Goal: Task Accomplishment & Management: Manage account settings

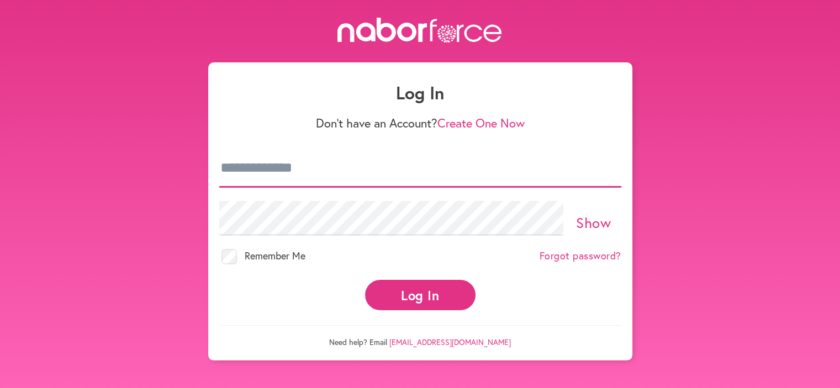
type input "**********"
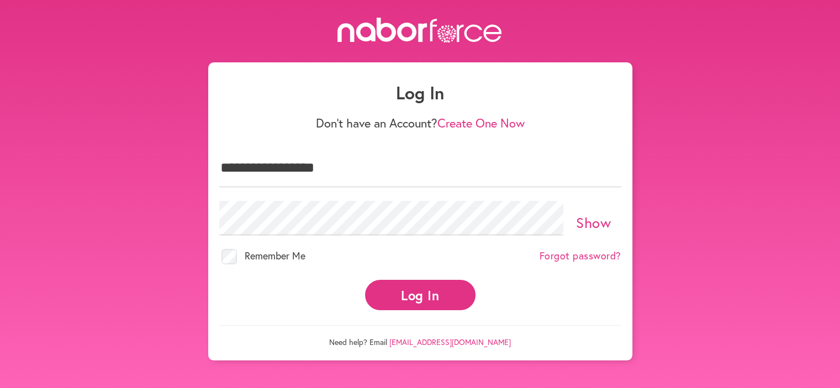
click at [408, 291] on button "Log In" at bounding box center [420, 295] width 110 height 30
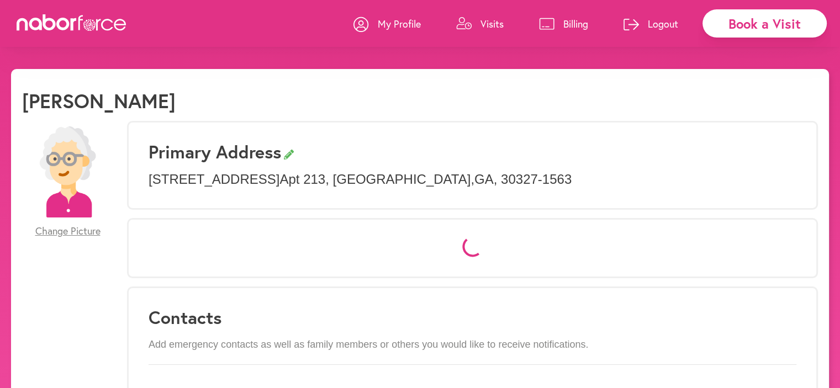
select select "*"
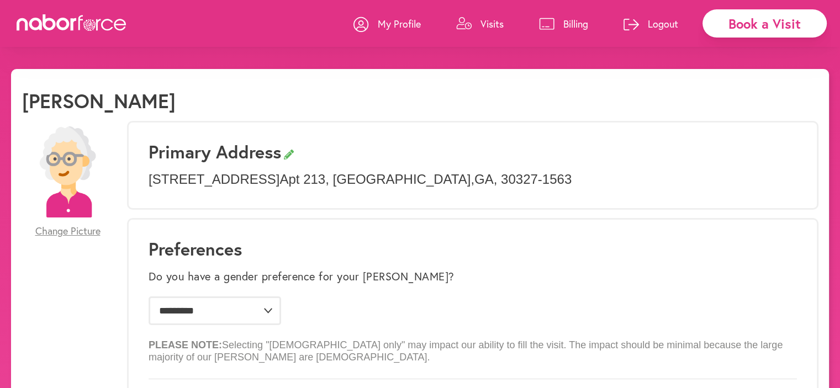
click at [487, 20] on p "Visits" at bounding box center [492, 23] width 23 height 13
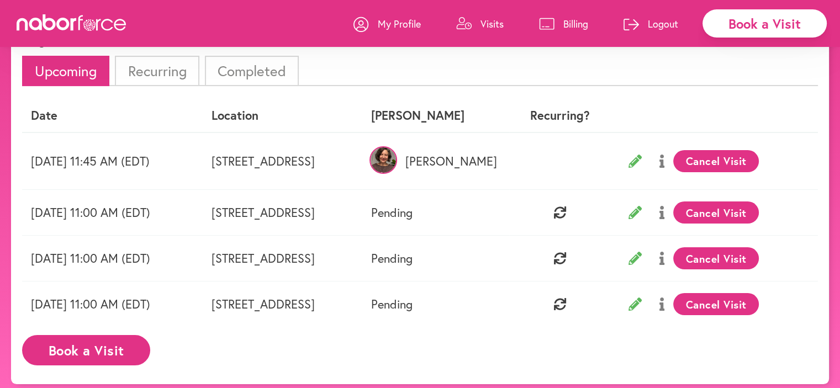
scroll to position [68, 0]
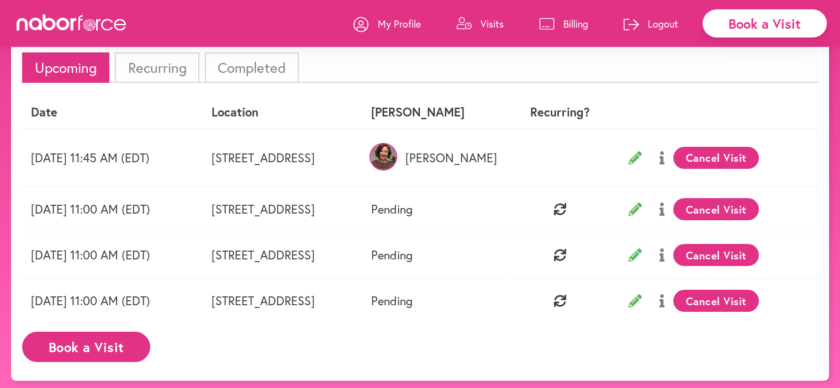
click at [666, 25] on p "Logout" at bounding box center [663, 23] width 30 height 13
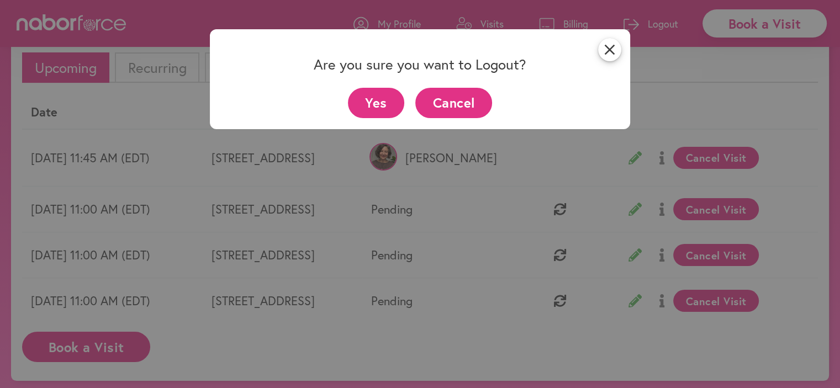
click at [687, 98] on div "close Are you sure you want to Logout? Yes Cancel" at bounding box center [420, 194] width 840 height 388
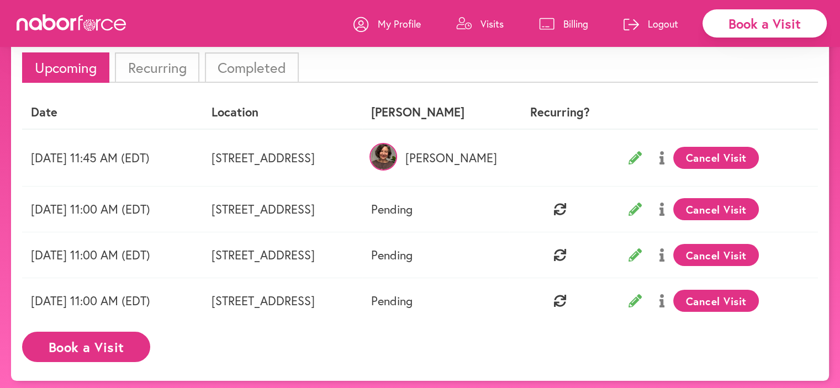
click at [660, 24] on p "Logout" at bounding box center [663, 23] width 30 height 13
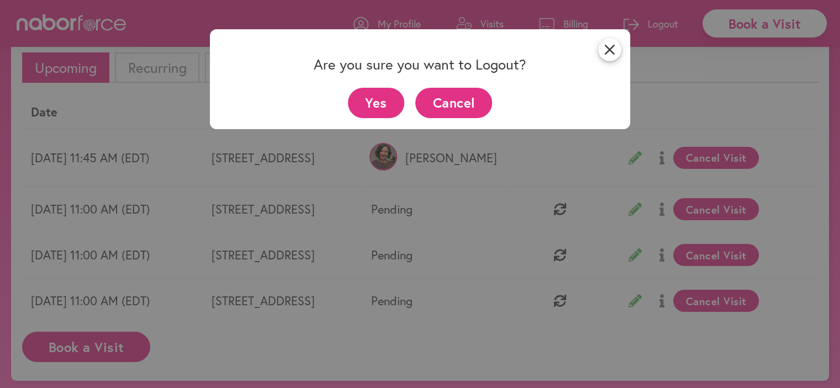
click at [367, 106] on button "Yes" at bounding box center [376, 103] width 57 height 30
